Goal: Task Accomplishment & Management: Use online tool/utility

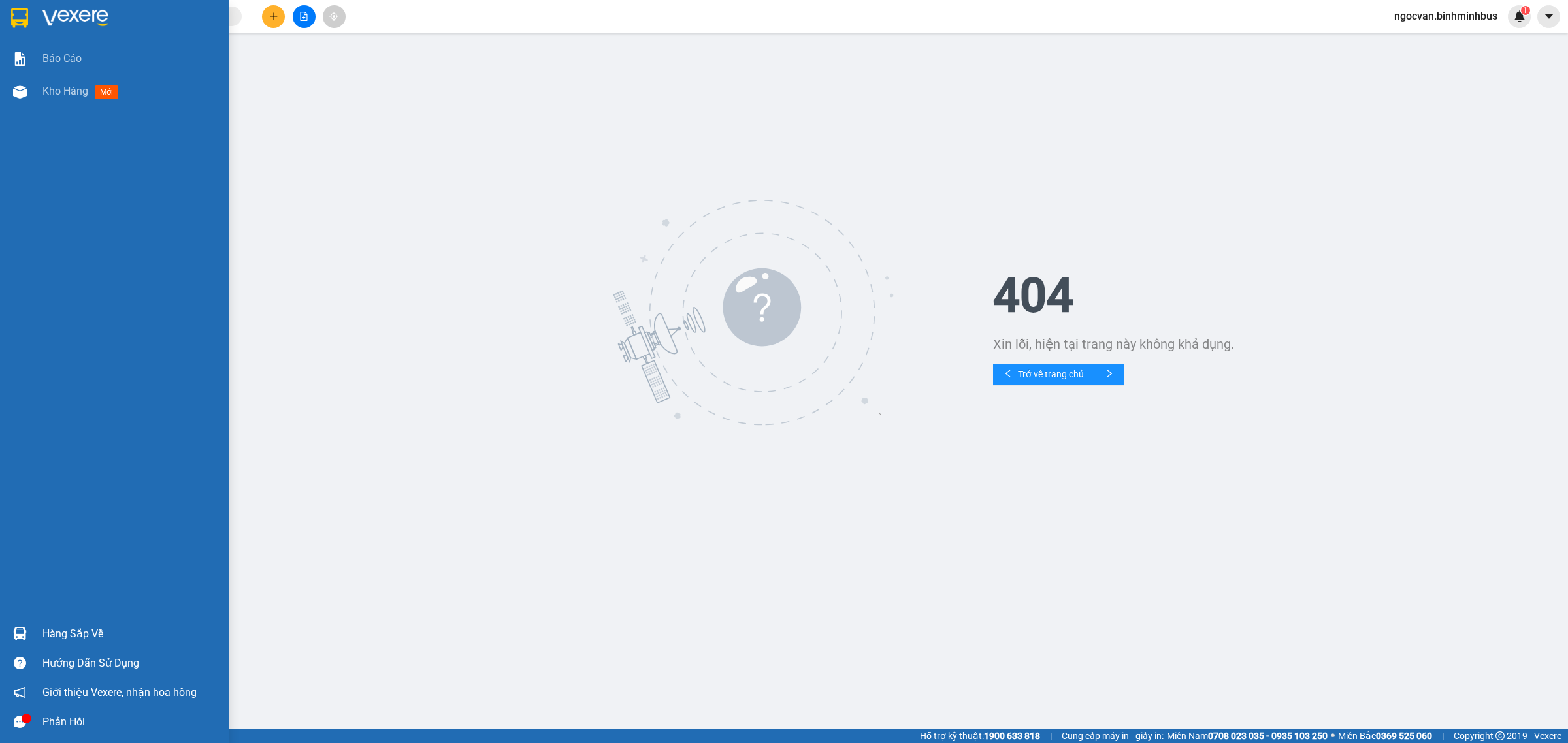
click at [27, 10] on img at bounding box center [19, 18] width 17 height 19
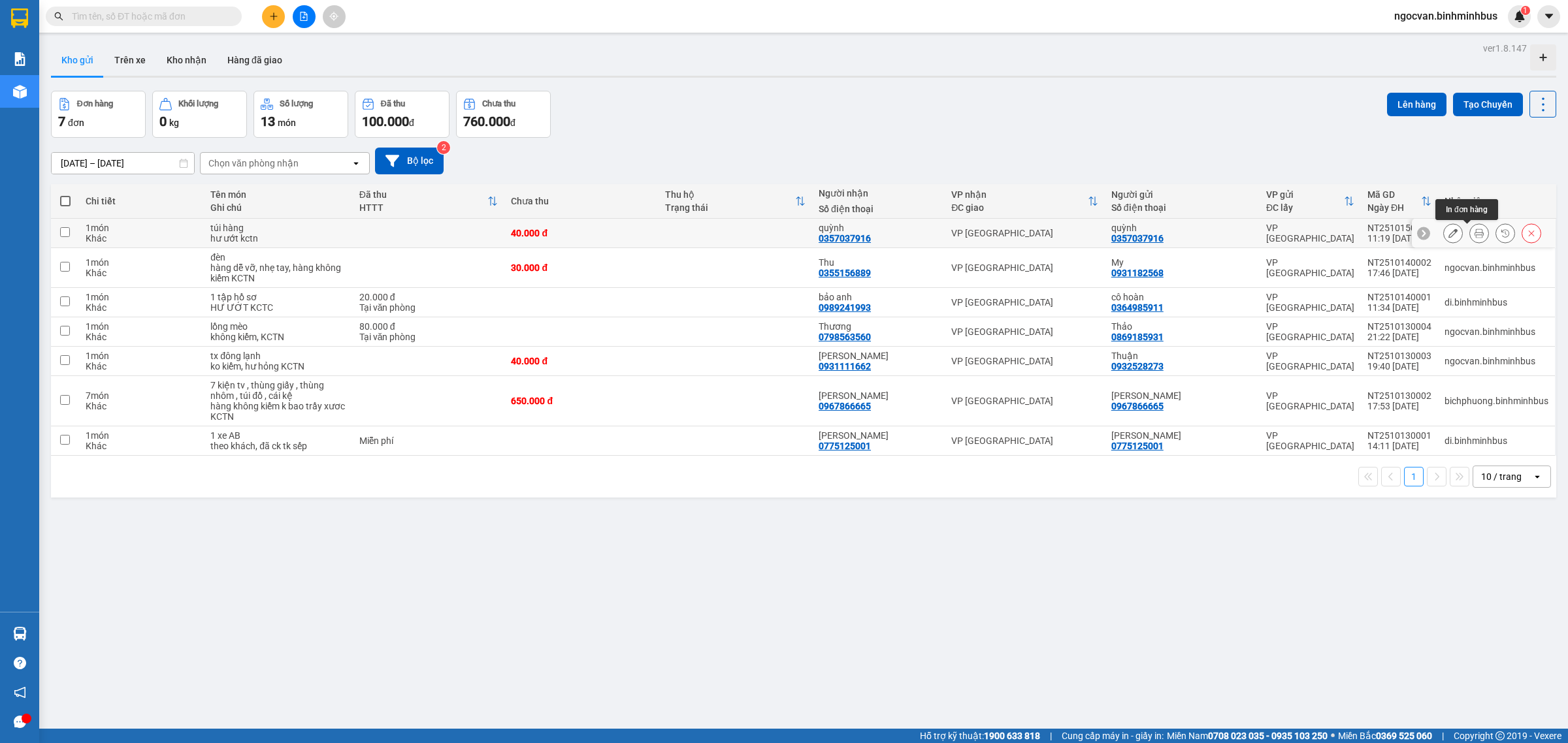
click at [1474, 237] on icon at bounding box center [1479, 233] width 9 height 9
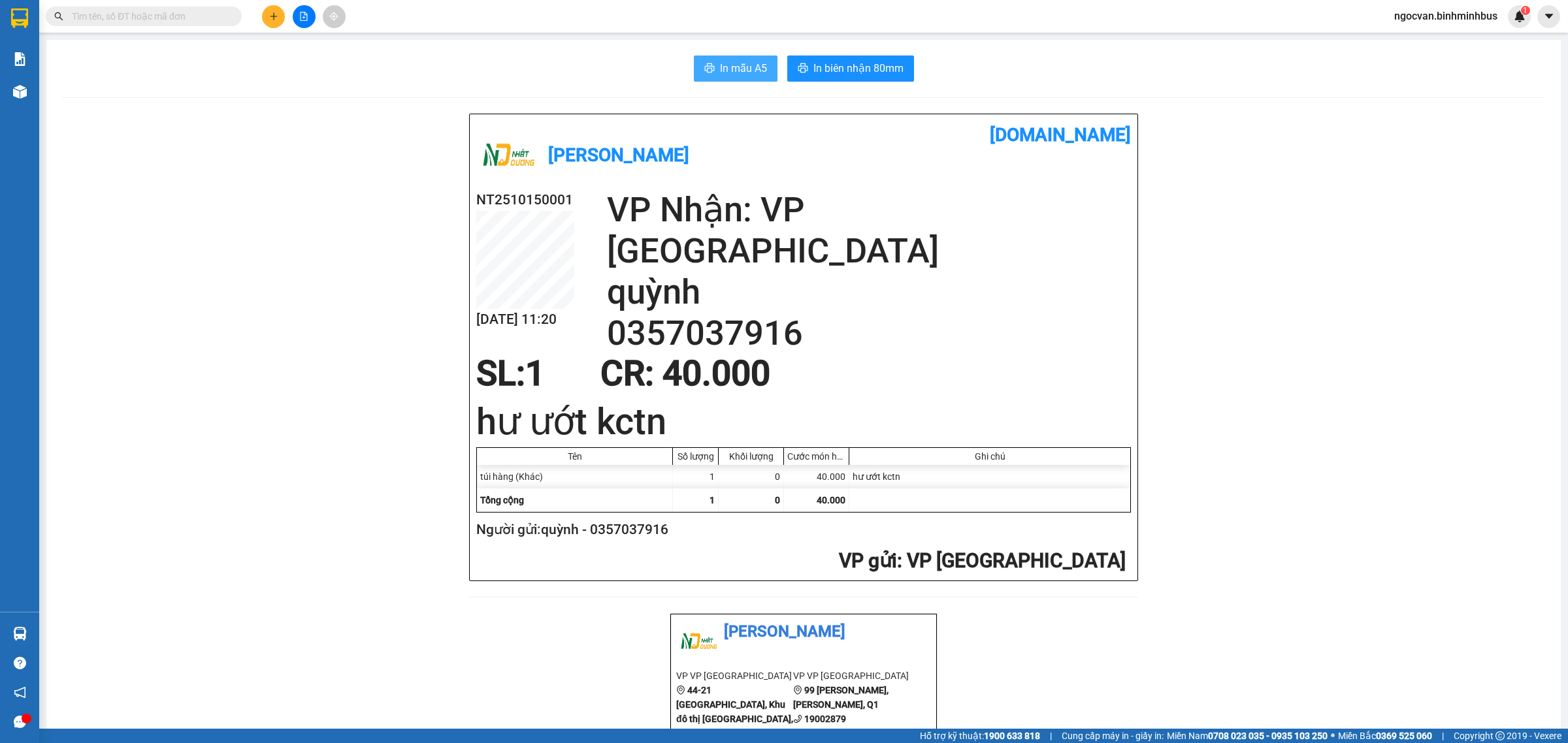
click at [739, 70] on span "In mẫu A5" at bounding box center [743, 68] width 47 height 17
click at [828, 69] on span "In biên nhận 80mm" at bounding box center [858, 68] width 90 height 17
click at [732, 63] on span "In mẫu A5" at bounding box center [743, 68] width 47 height 17
